Goal: Navigation & Orientation: Find specific page/section

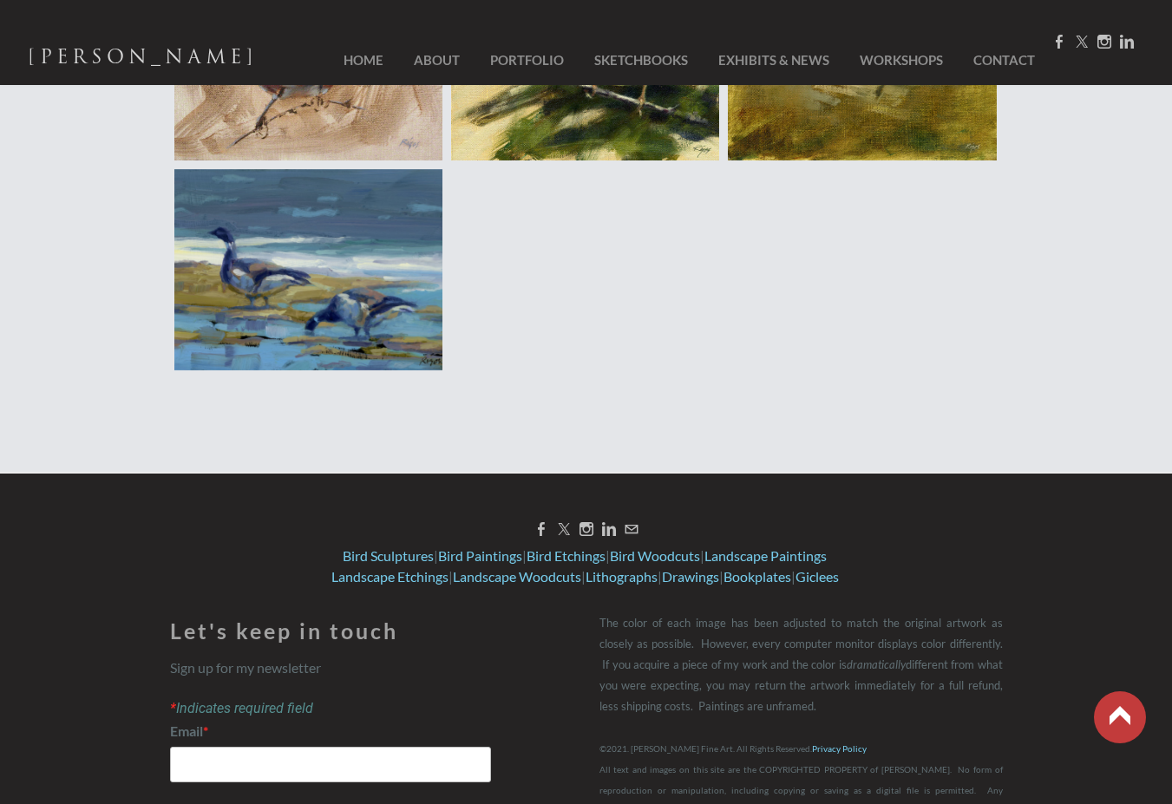
scroll to position [7302, 0]
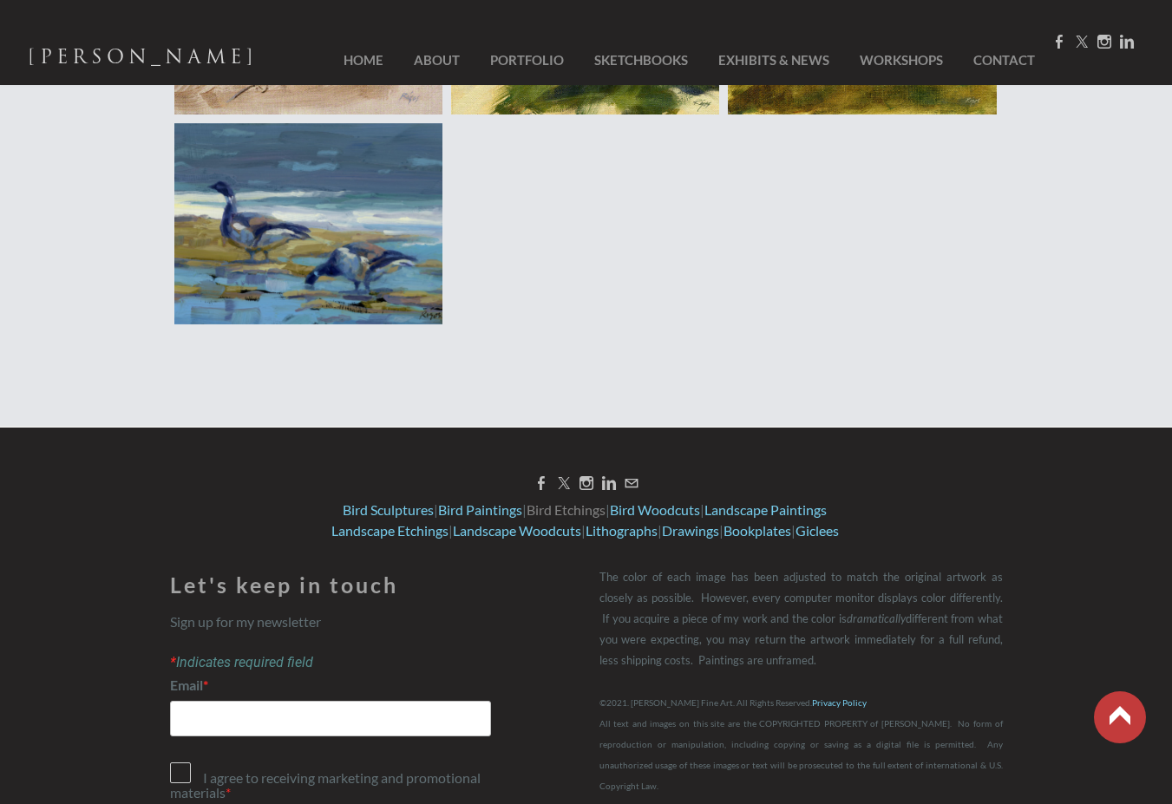
click at [565, 502] on link "Bird Etchings" at bounding box center [566, 510] width 79 height 16
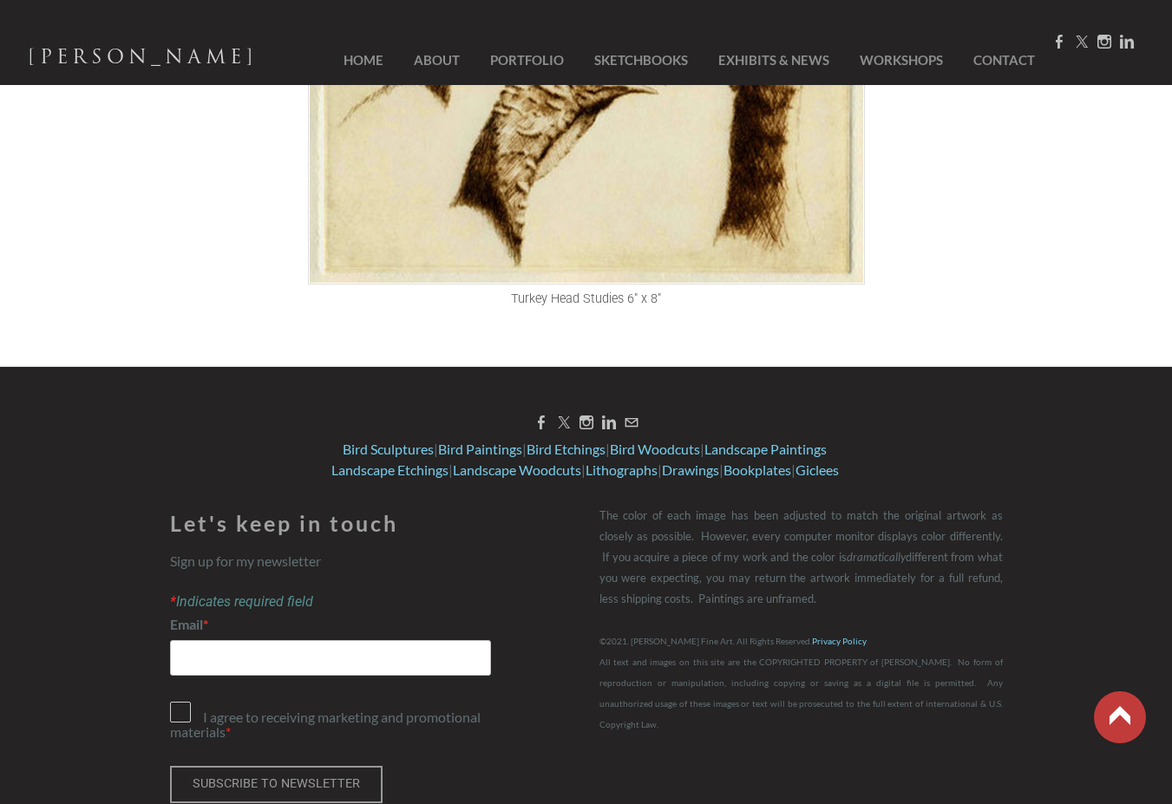
scroll to position [4381, 0]
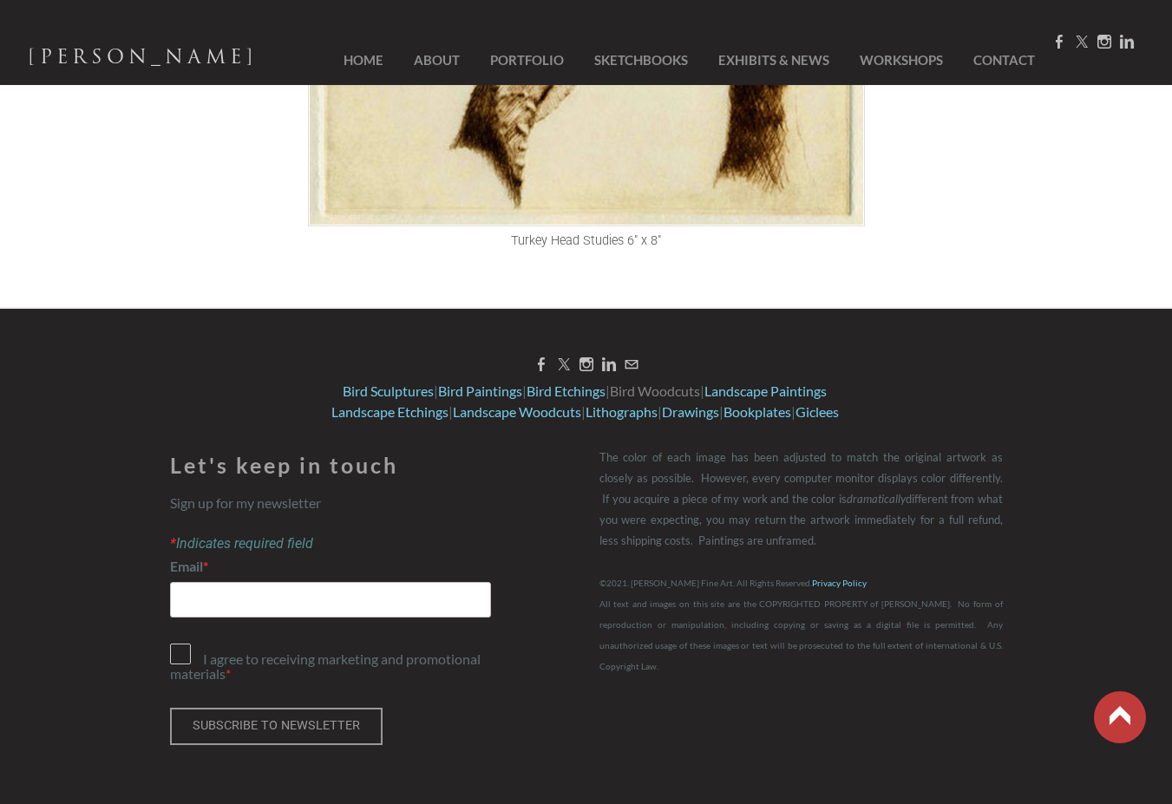
click at [686, 391] on link "Bird Woodcuts" at bounding box center [655, 391] width 90 height 16
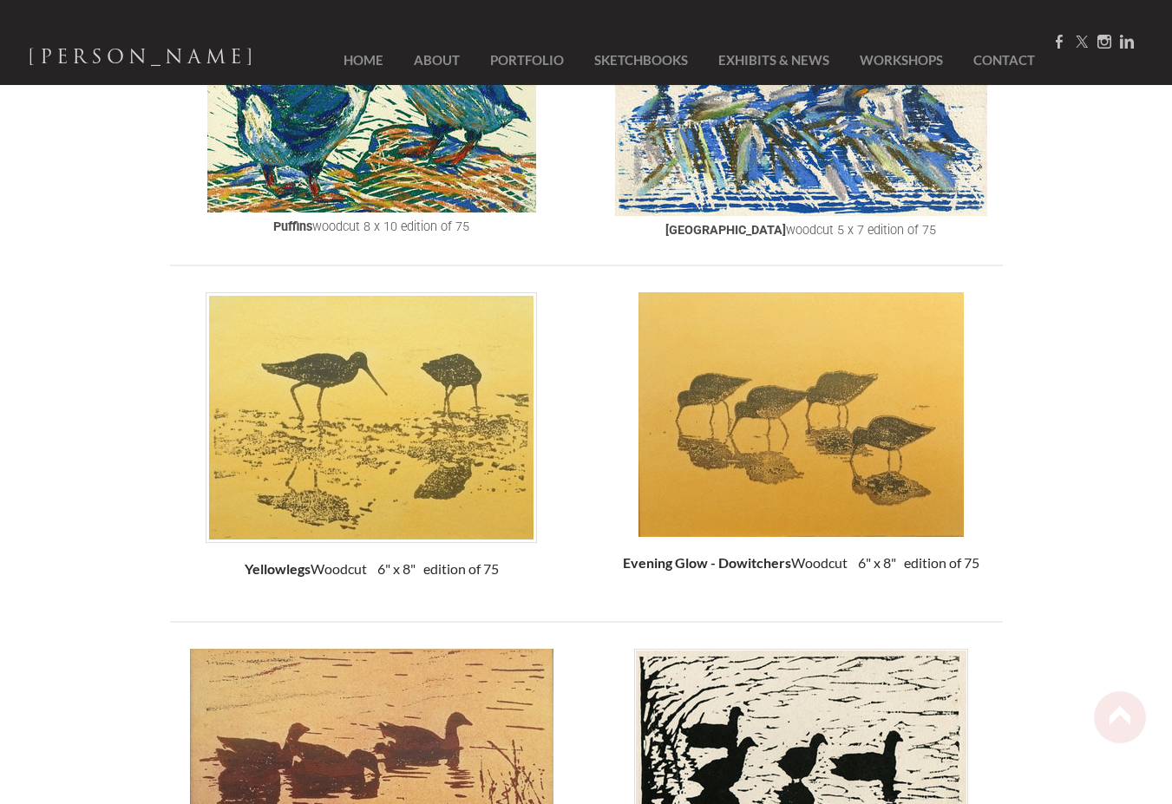
scroll to position [2293, 0]
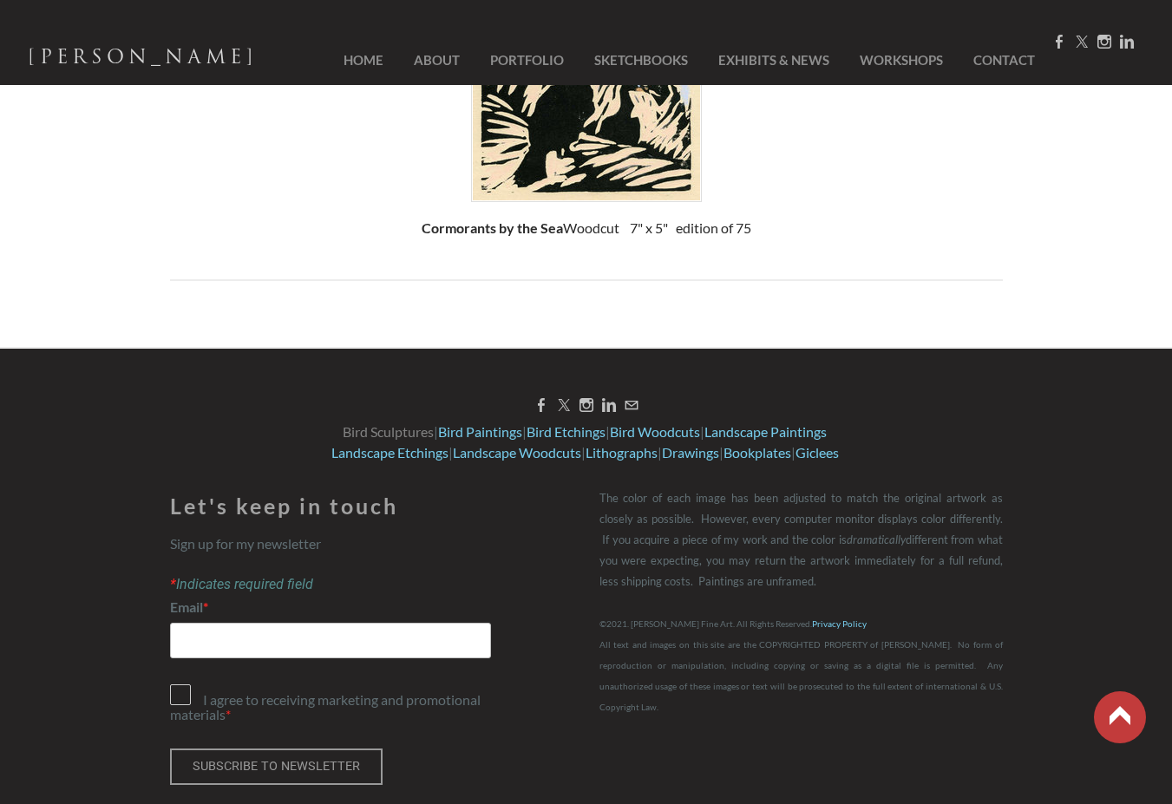
click at [382, 423] on link "Bird Sculptures" at bounding box center [388, 431] width 91 height 16
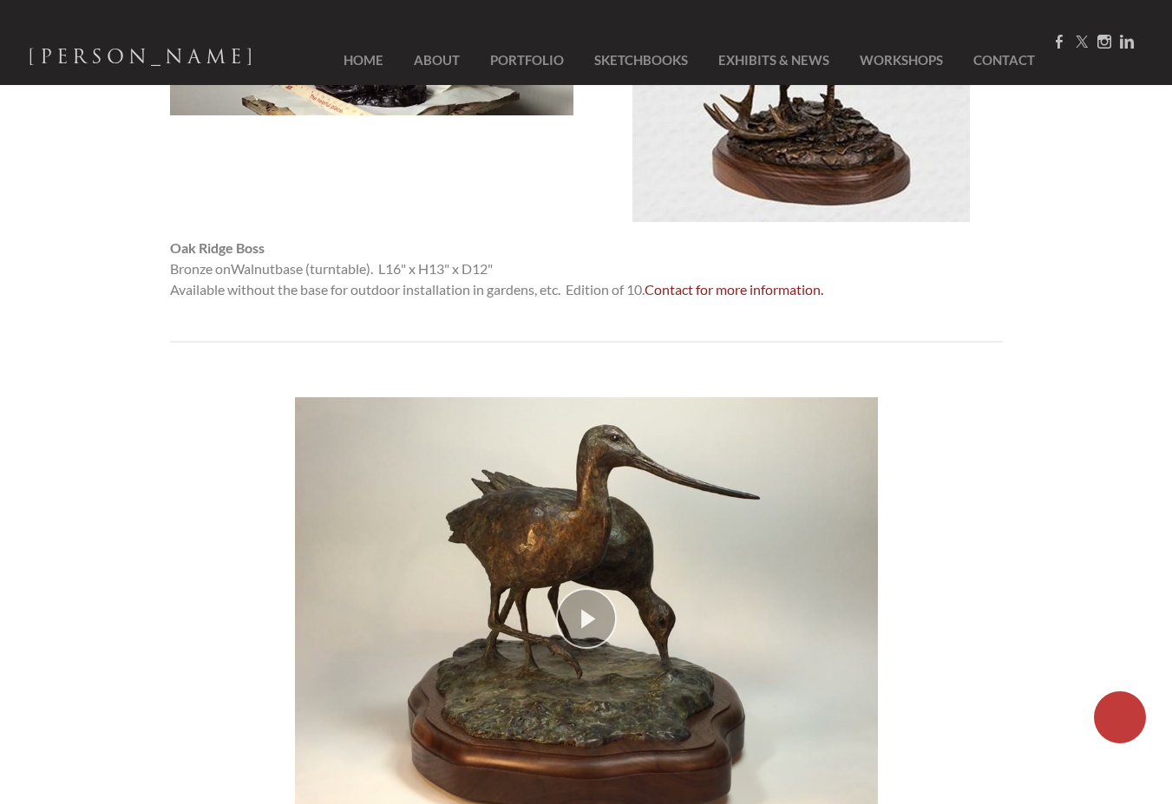
scroll to position [1422, 0]
